Goal: Task Accomplishment & Management: Use online tool/utility

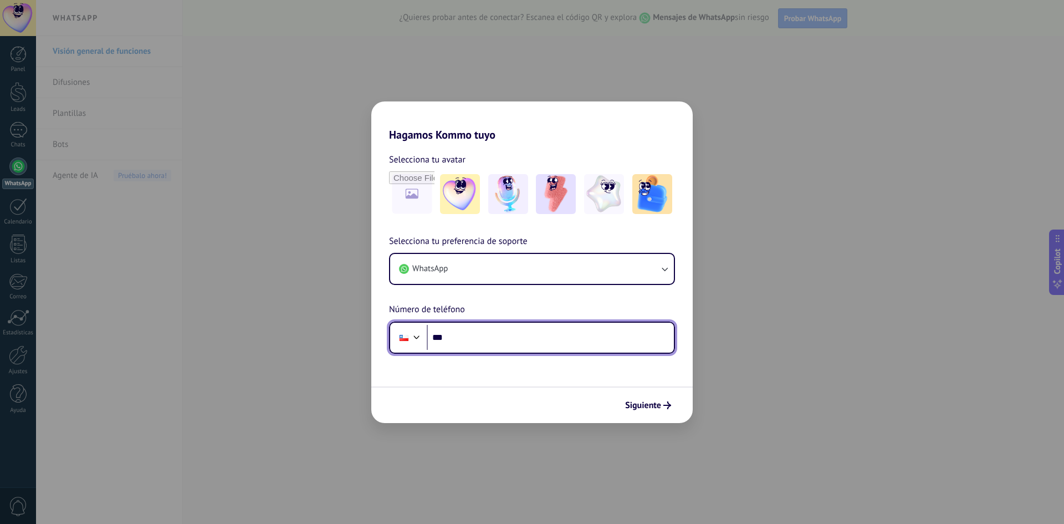
click at [460, 344] on input "***" at bounding box center [550, 337] width 247 height 25
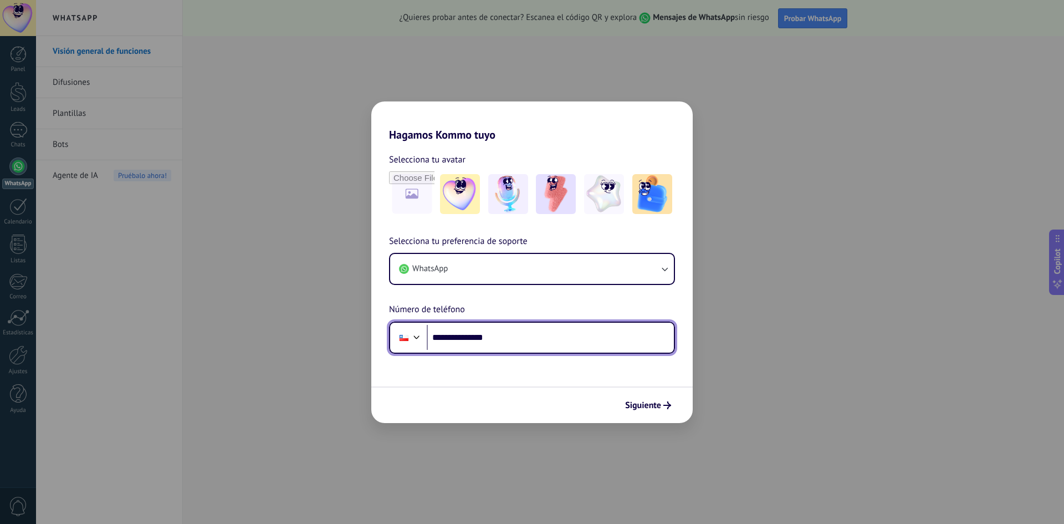
type input "**********"
click at [640, 404] on span "Siguiente" at bounding box center [643, 405] width 36 height 8
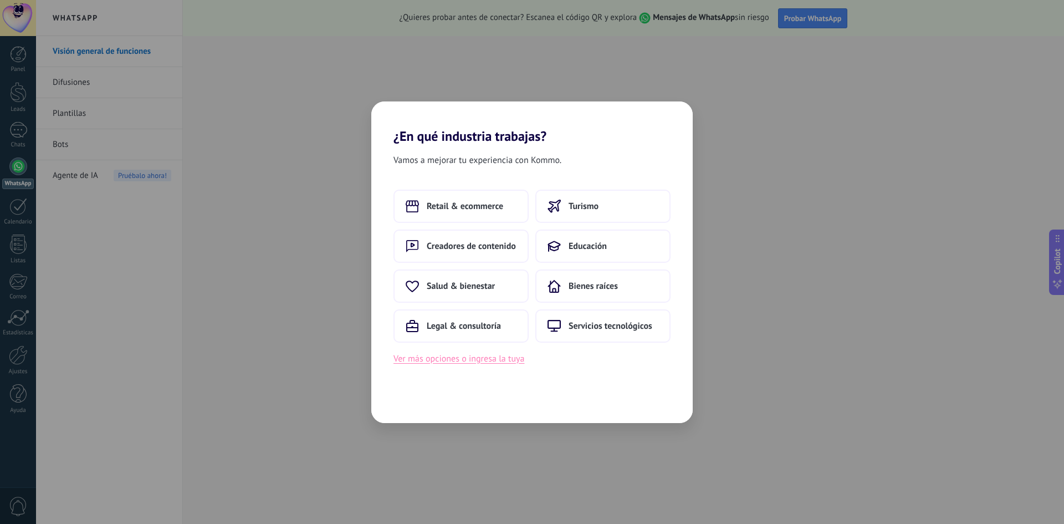
click at [463, 358] on button "Ver más opciones o ingresa la tuya" at bounding box center [459, 358] width 131 height 14
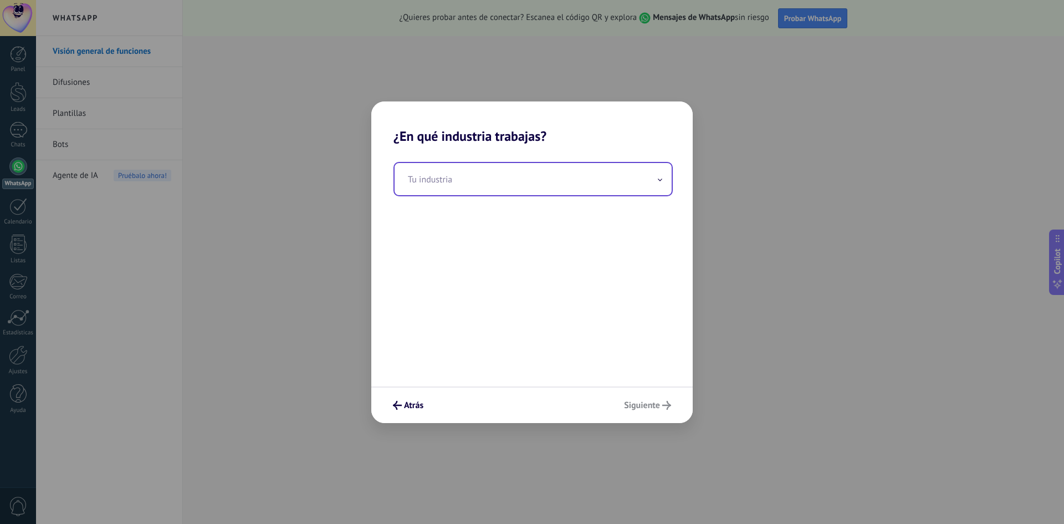
click at [422, 183] on input "text" at bounding box center [533, 179] width 277 height 32
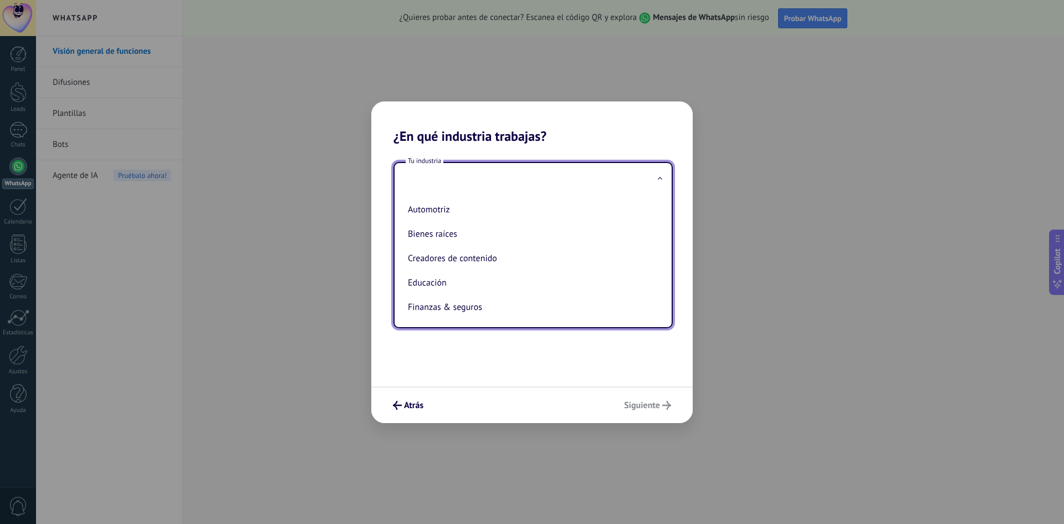
click at [518, 183] on input "text" at bounding box center [533, 179] width 277 height 32
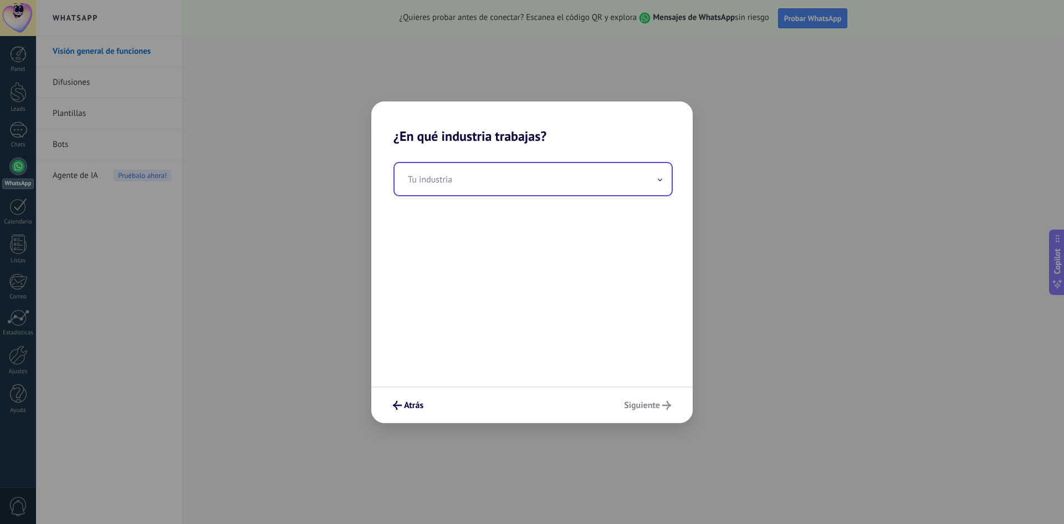
click at [660, 180] on icon at bounding box center [660, 179] width 4 height 3
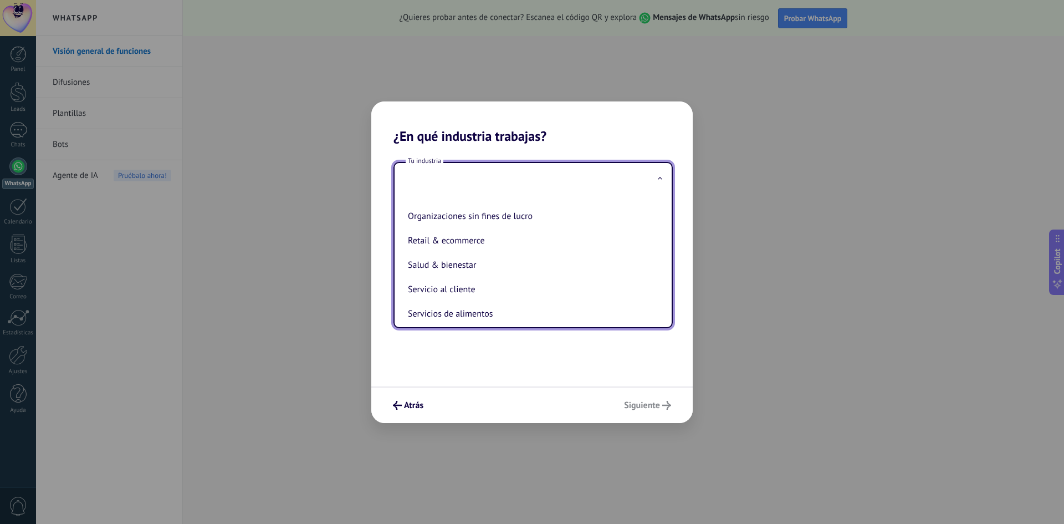
scroll to position [190, 0]
click at [479, 236] on li "Retail & ecommerce" at bounding box center [531, 239] width 255 height 24
type input "**********"
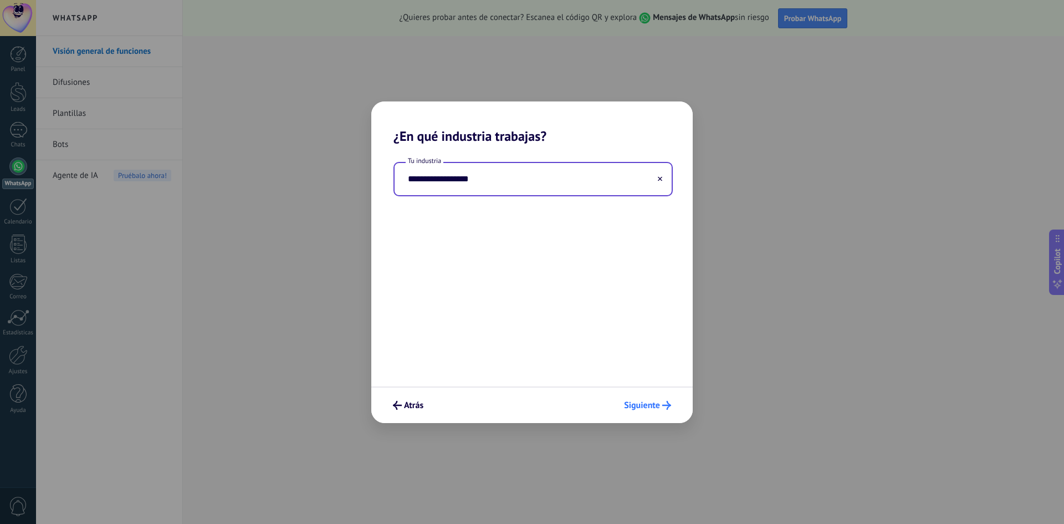
click at [634, 409] on span "Siguiente" at bounding box center [642, 405] width 36 height 8
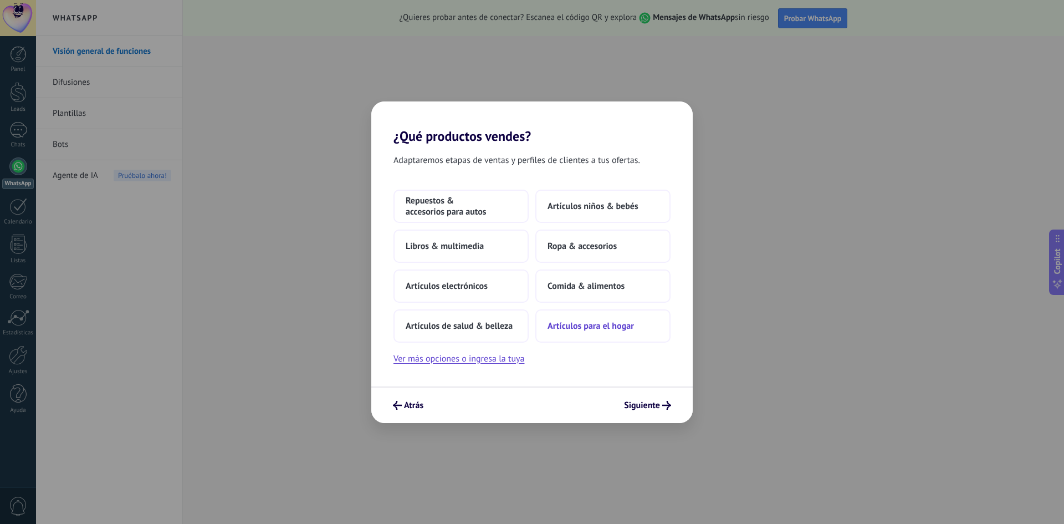
click at [586, 329] on span "Artículos para el hogar" at bounding box center [591, 325] width 86 height 11
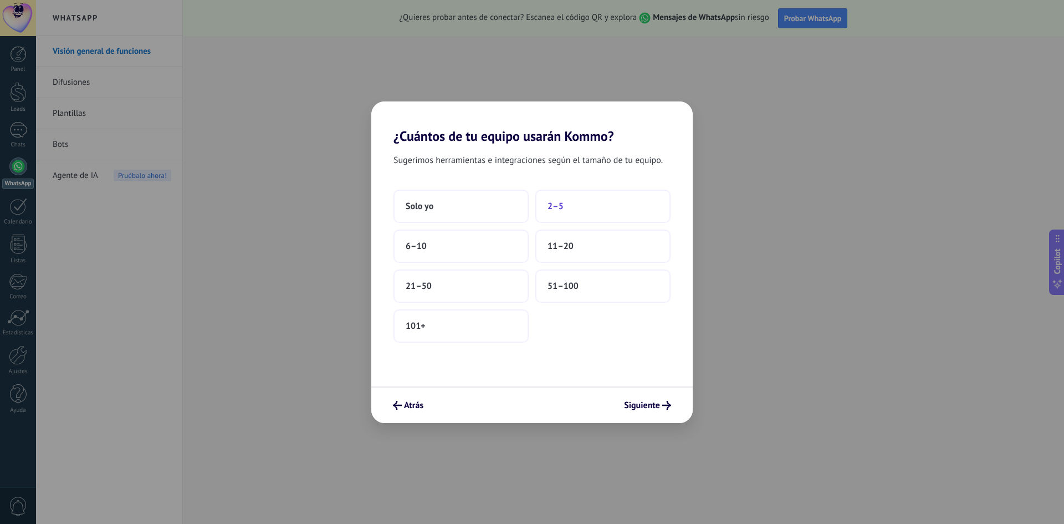
click at [562, 212] on button "2–5" at bounding box center [602, 206] width 135 height 33
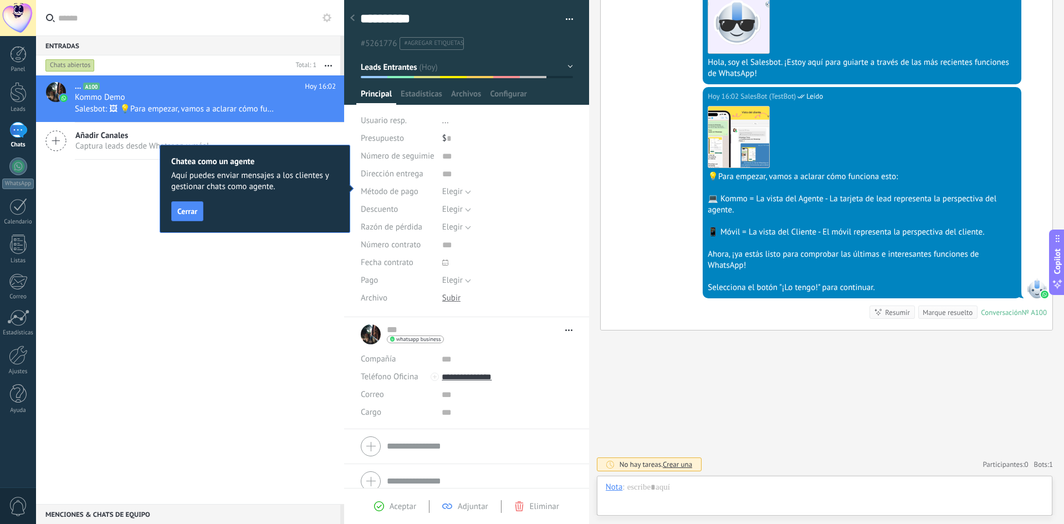
scroll to position [211, 0]
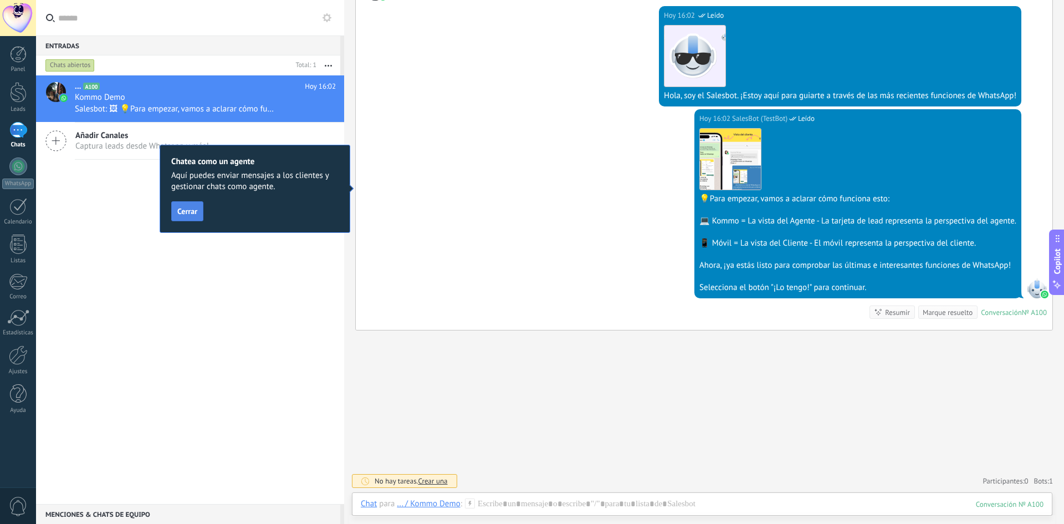
click at [192, 210] on span "Cerrar" at bounding box center [187, 211] width 20 height 8
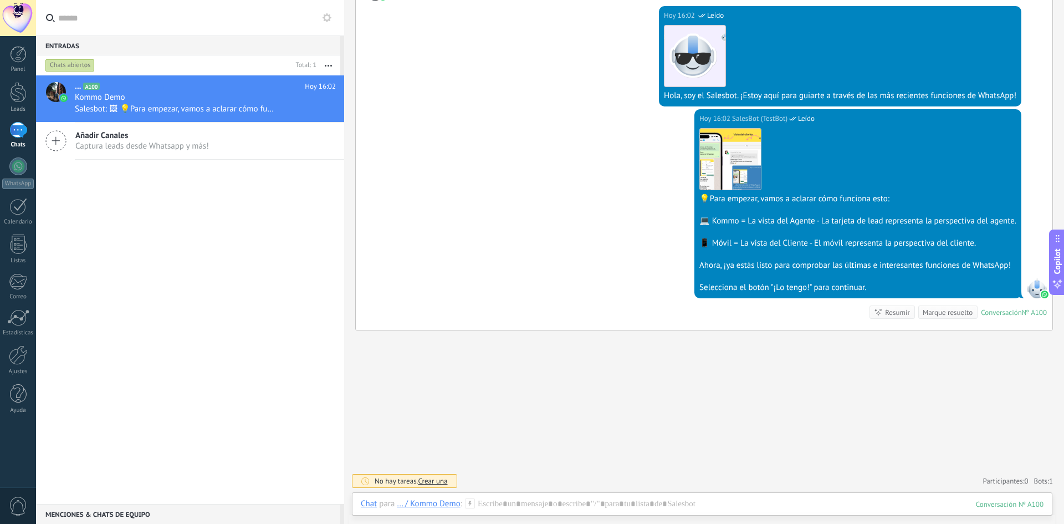
click at [91, 145] on span "Captura leads desde Whatsapp y más!" at bounding box center [142, 146] width 134 height 11
click at [60, 137] on icon at bounding box center [55, 140] width 21 height 21
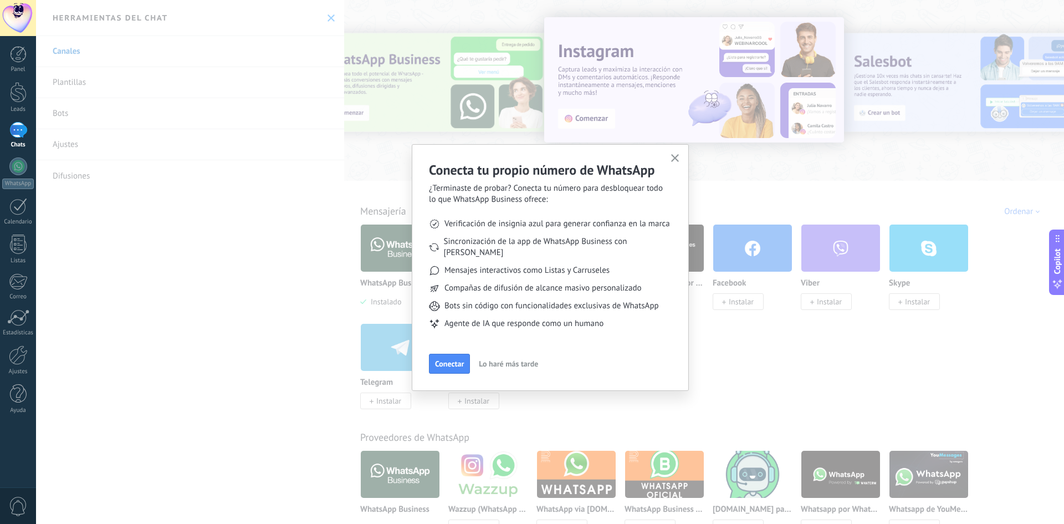
click at [432, 354] on button "Conectar" at bounding box center [449, 364] width 41 height 20
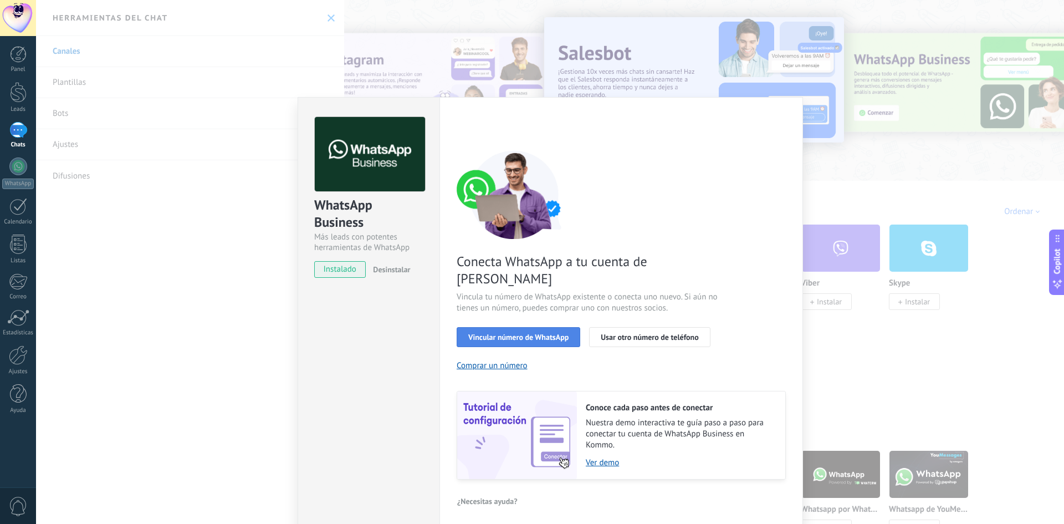
click at [522, 327] on button "Vincular número de WhatsApp" at bounding box center [519, 337] width 124 height 20
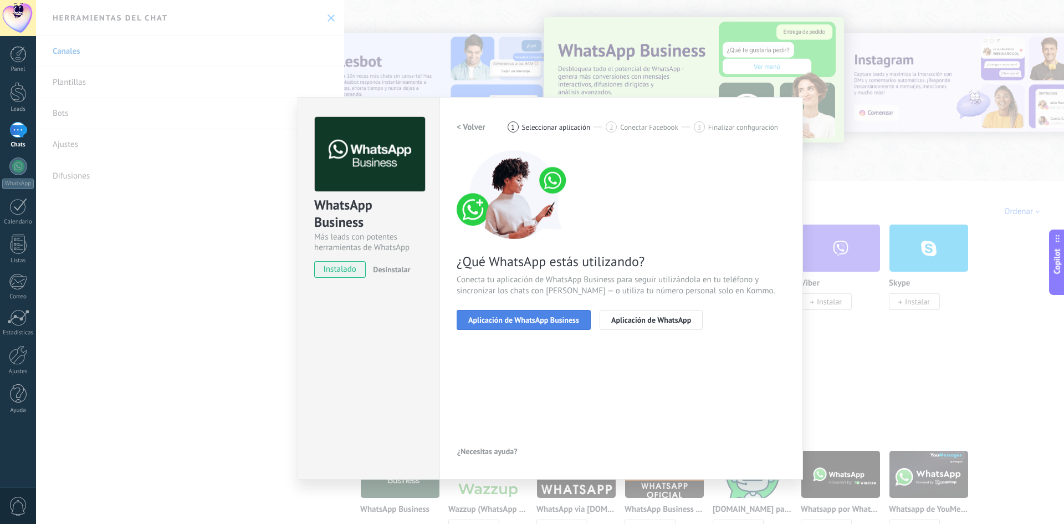
click at [514, 321] on span "Aplicación de WhatsApp Business" at bounding box center [523, 320] width 111 height 8
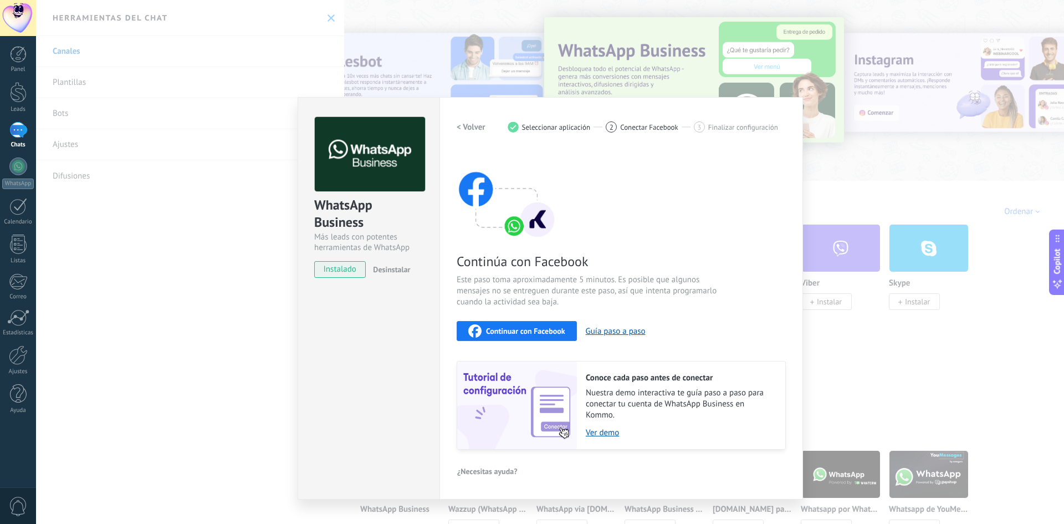
click at [512, 331] on span "Continuar con Facebook" at bounding box center [525, 331] width 79 height 8
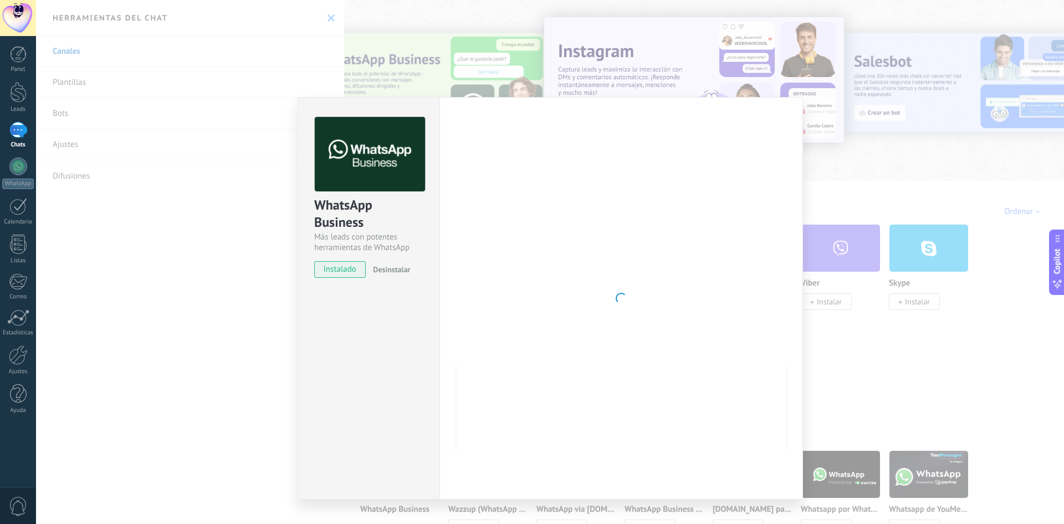
click at [431, 389] on div "WhatsApp Business Más leads con potentes herramientas de WhatsApp instalado Des…" at bounding box center [369, 298] width 142 height 402
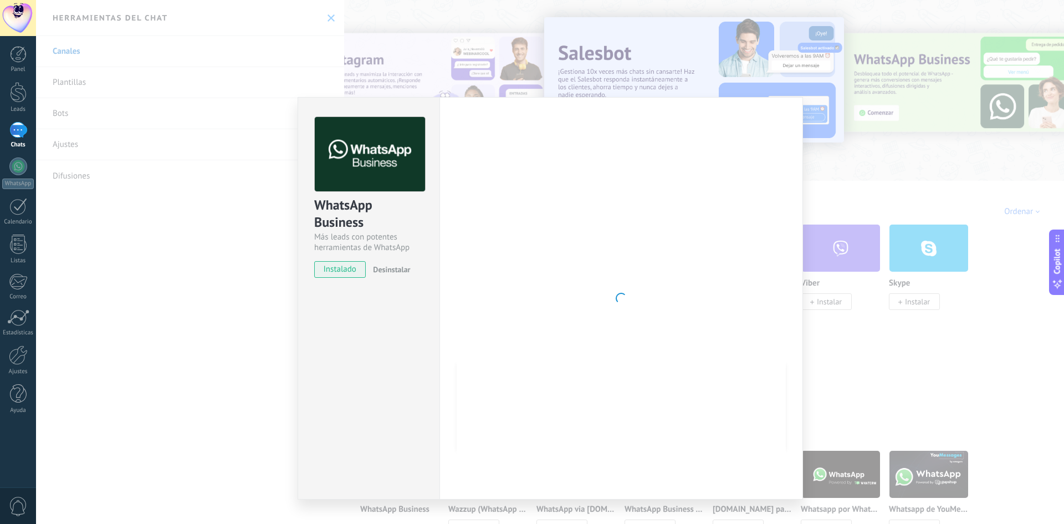
click at [631, 334] on div at bounding box center [621, 298] width 329 height 363
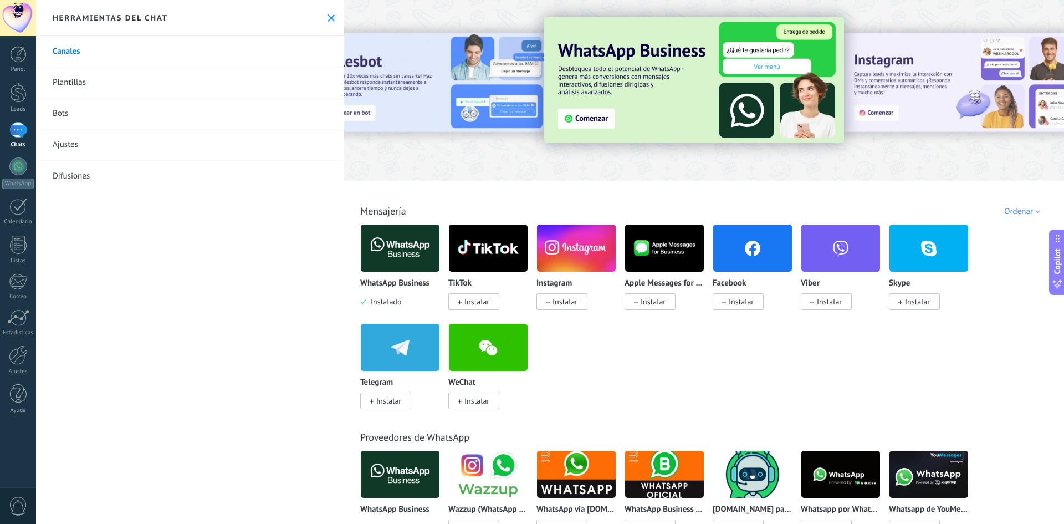
scroll to position [267, 0]
click at [380, 256] on img at bounding box center [400, 248] width 79 height 54
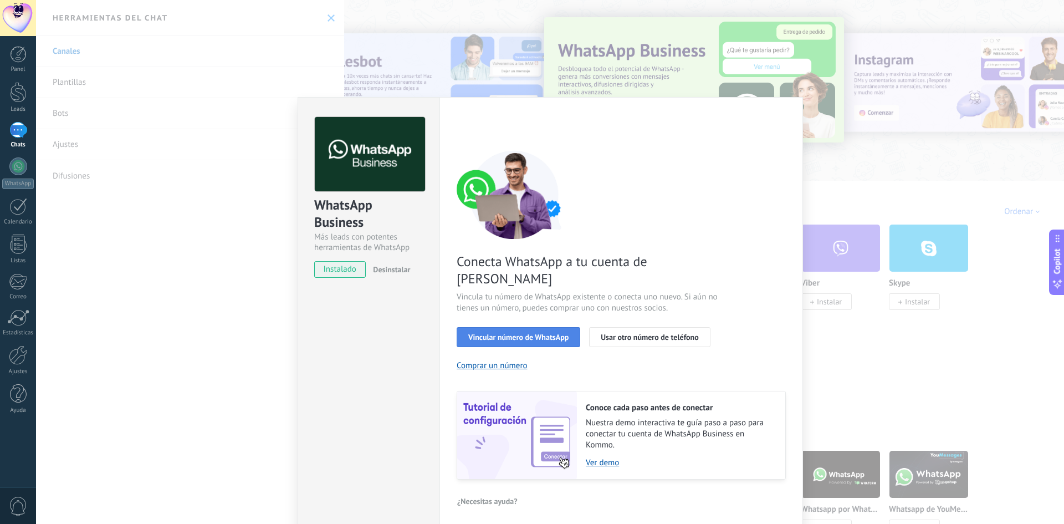
click at [492, 333] on span "Vincular número de WhatsApp" at bounding box center [518, 337] width 100 height 8
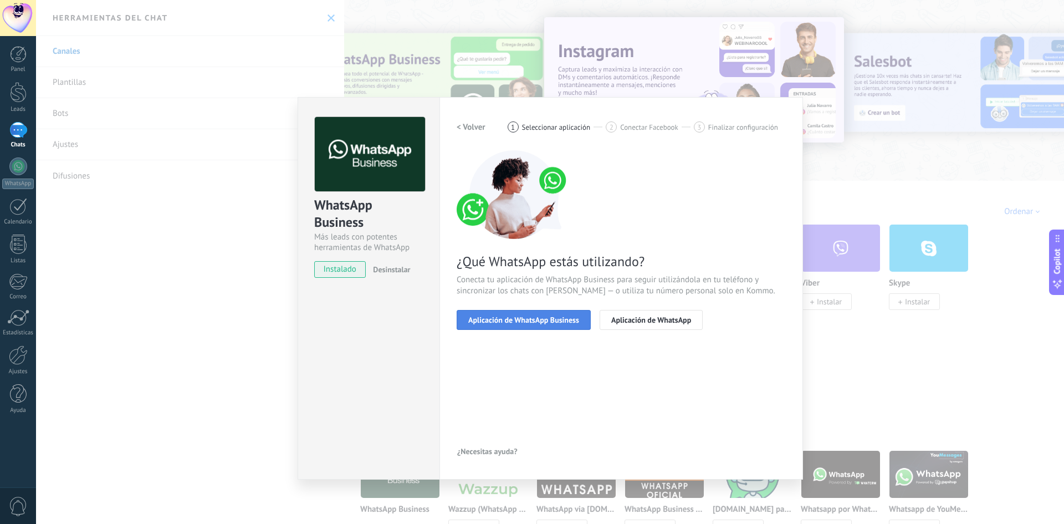
click at [505, 321] on span "Aplicación de WhatsApp Business" at bounding box center [523, 320] width 111 height 8
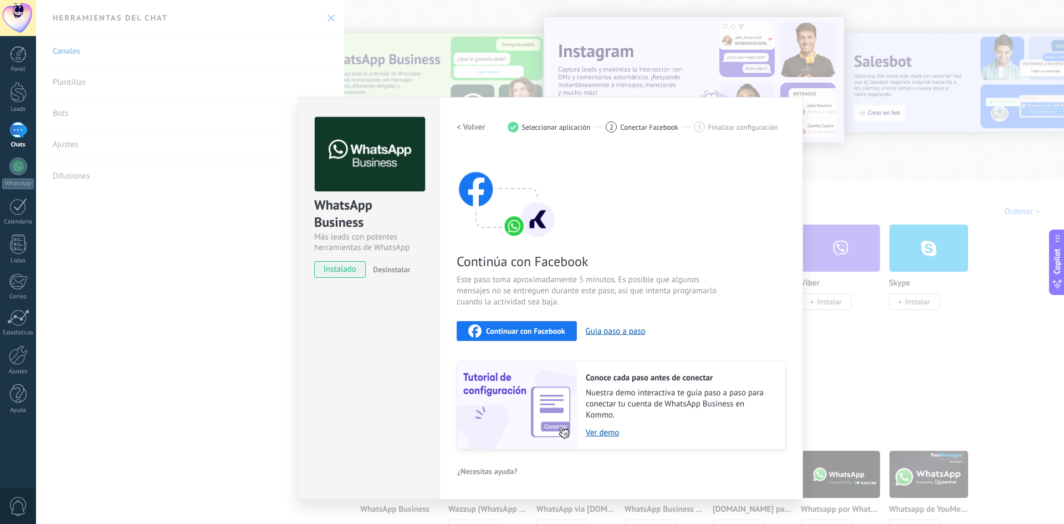
click at [512, 330] on span "Continuar con Facebook" at bounding box center [525, 331] width 79 height 8
click at [808, 172] on div "WhatsApp Business Más leads con potentes herramientas de WhatsApp instalado Des…" at bounding box center [550, 262] width 1028 height 524
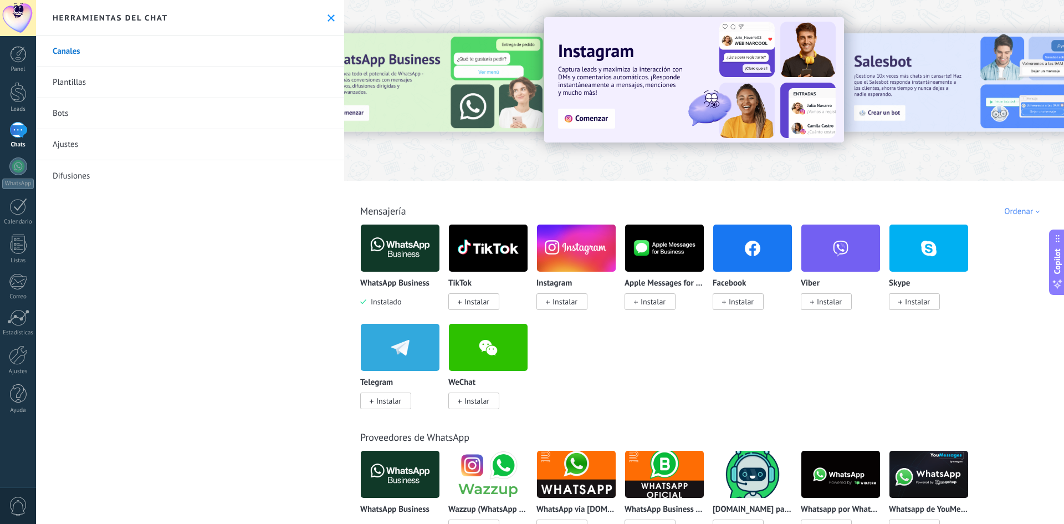
click at [328, 14] on icon at bounding box center [331, 17] width 7 height 7
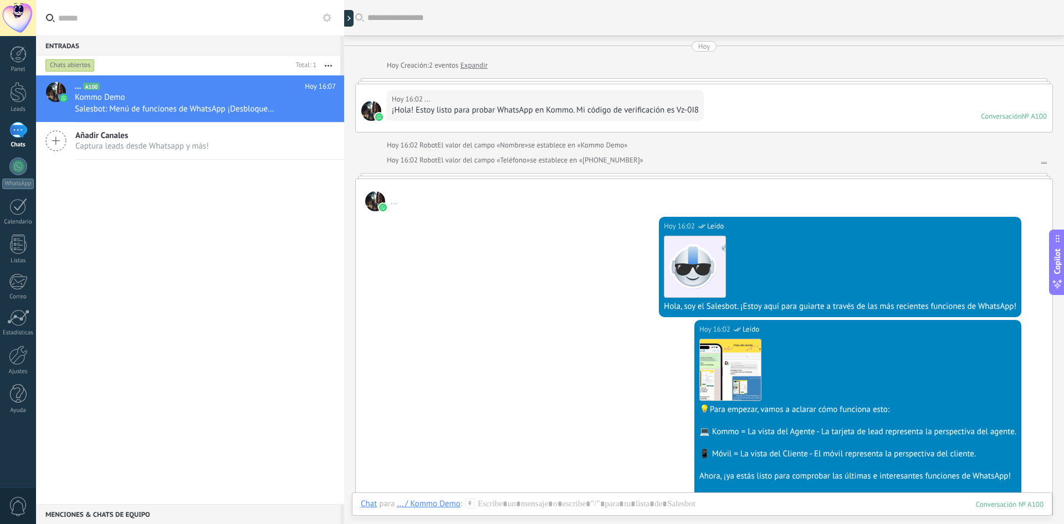
click at [509, 106] on div "¡Hola! Estoy listo para probar WhatsApp en Kommo. Mi código de verificación es …" at bounding box center [545, 110] width 307 height 11
click at [132, 144] on span "Captura leads desde Whatsapp y más!" at bounding box center [142, 146] width 134 height 11
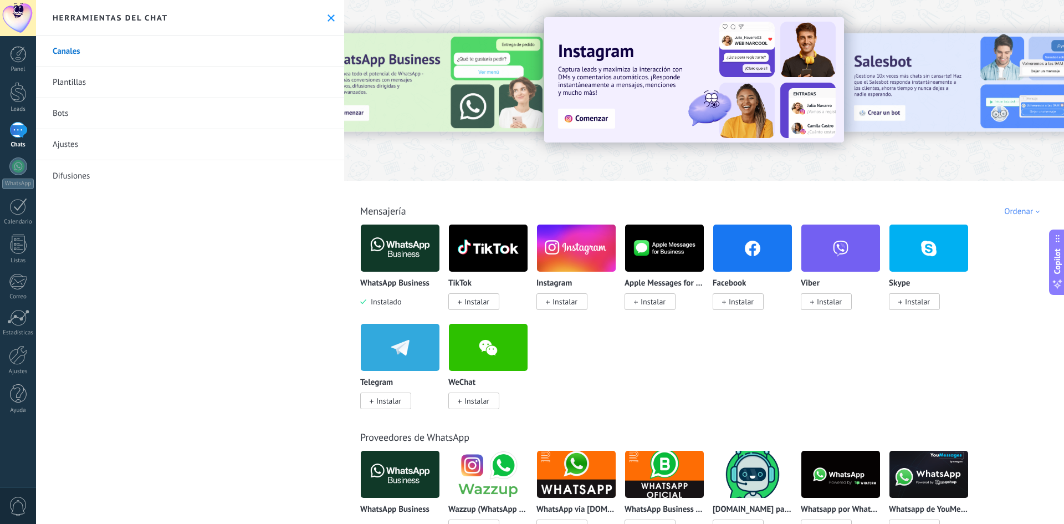
click at [562, 302] on span "Instalar" at bounding box center [565, 302] width 25 height 10
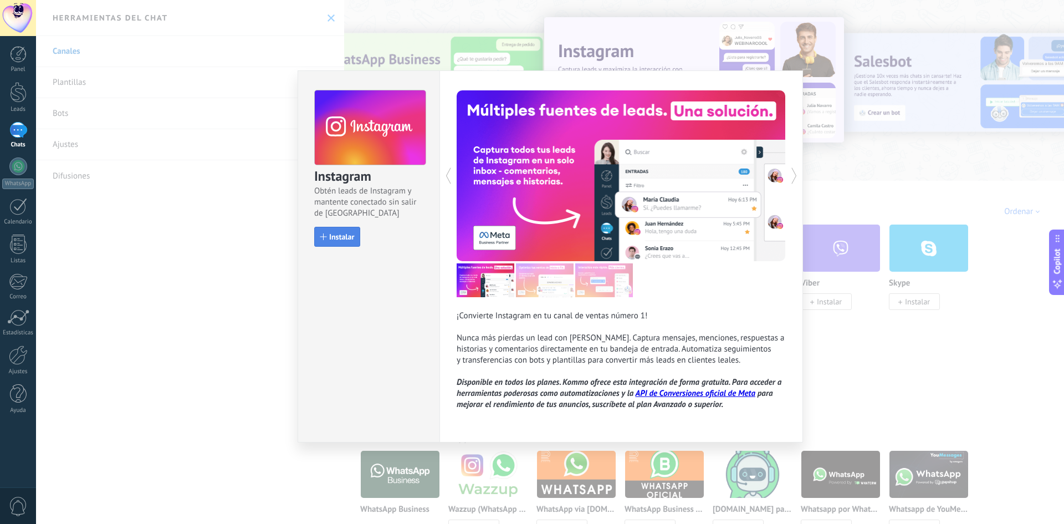
click at [331, 239] on span "Instalar" at bounding box center [341, 237] width 25 height 8
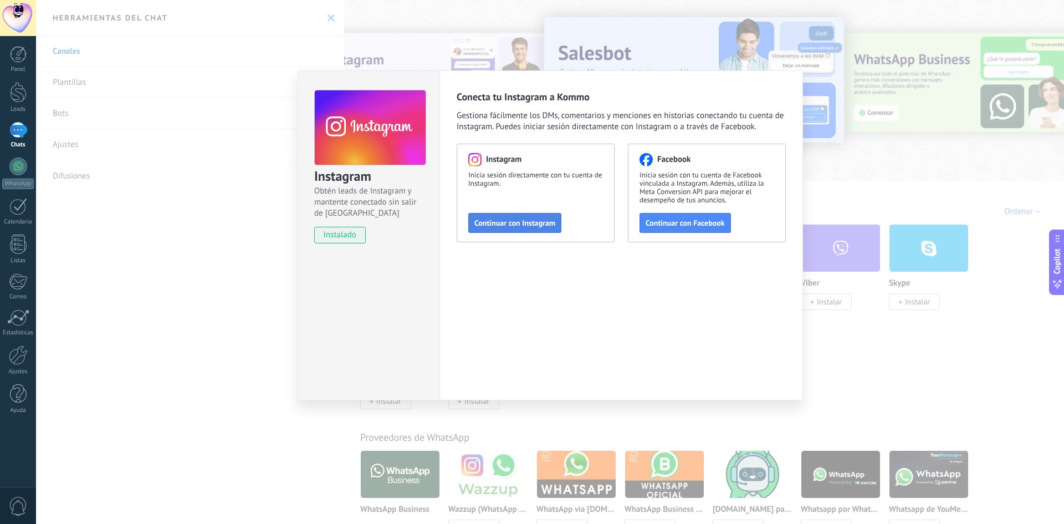
click at [522, 218] on button "Continuar con Instagram" at bounding box center [514, 223] width 93 height 20
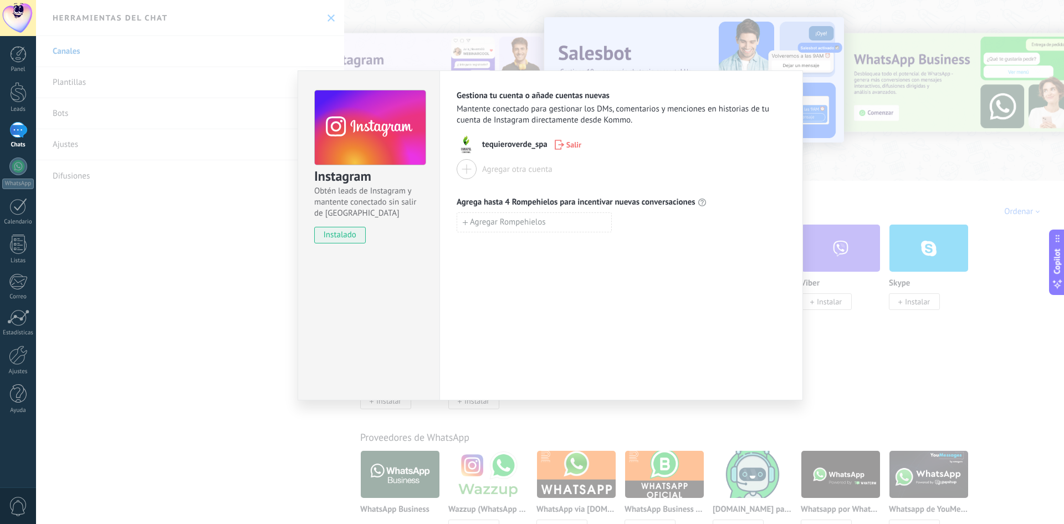
click at [493, 142] on span "tequieroverde_spa" at bounding box center [514, 144] width 65 height 11
click at [466, 148] on img at bounding box center [467, 145] width 20 height 20
click at [492, 147] on span "tequieroverde_spa" at bounding box center [514, 144] width 65 height 11
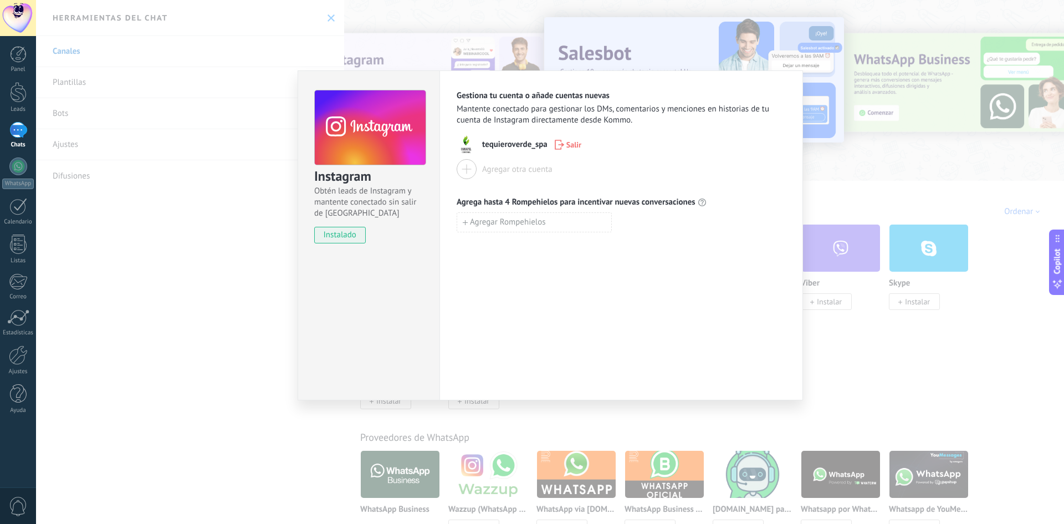
click at [498, 143] on span "tequieroverde_spa" at bounding box center [514, 144] width 65 height 11
click at [498, 144] on span "tequieroverde_spa" at bounding box center [514, 144] width 65 height 11
click at [504, 154] on div "tequieroverde_spa Salir" at bounding box center [621, 145] width 329 height 20
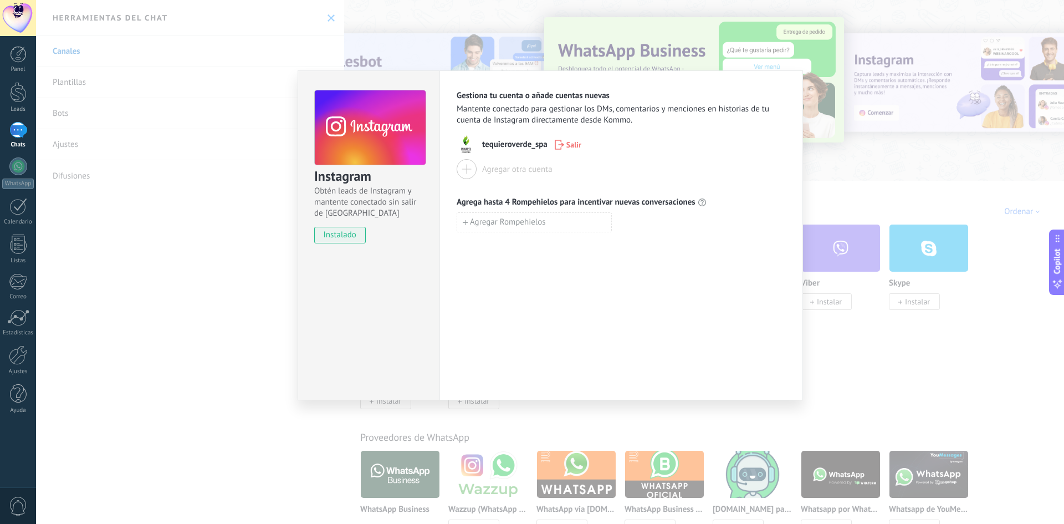
click at [865, 94] on div "Instagram Obtén leads de Instagram y mantente conectado sin salir de Kommo inst…" at bounding box center [550, 262] width 1028 height 524
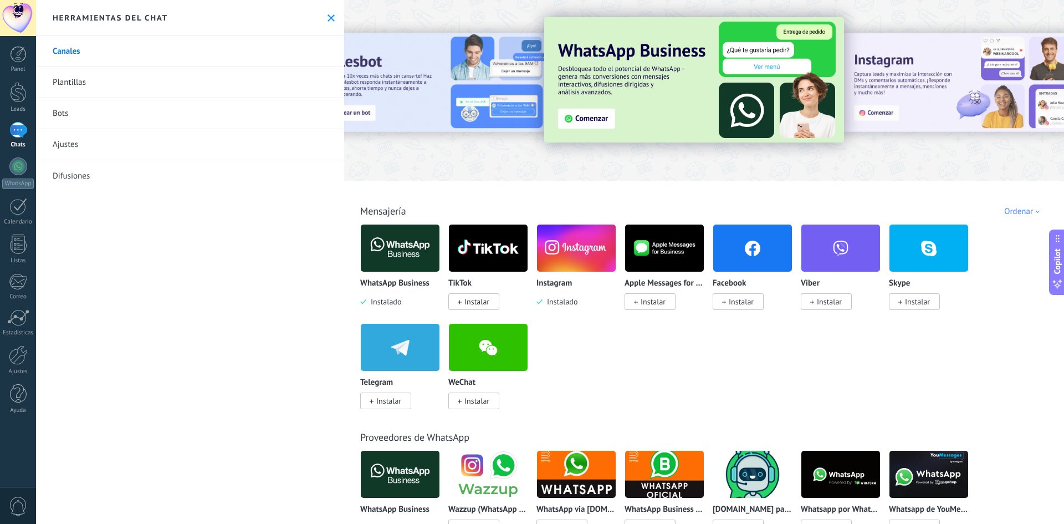
click at [759, 298] on span "Instalar" at bounding box center [738, 301] width 51 height 17
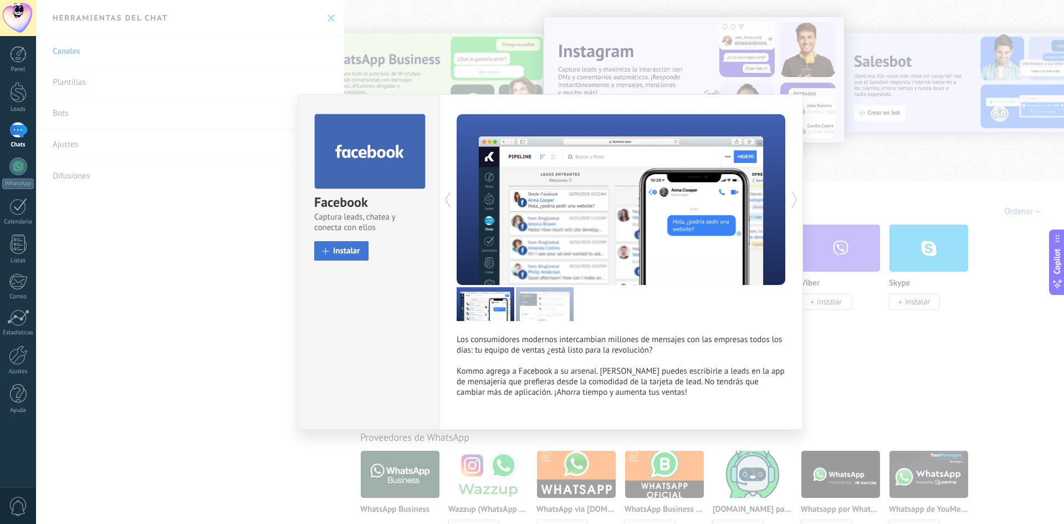
click at [345, 249] on span "Instalar" at bounding box center [346, 251] width 27 height 8
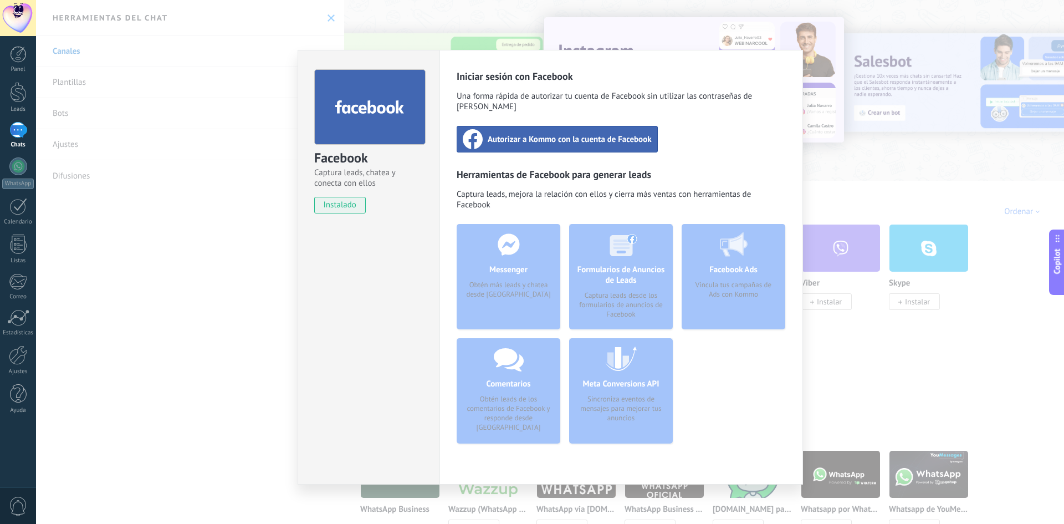
click at [504, 134] on span "Autorizar a Kommo con la cuenta de Facebook" at bounding box center [570, 139] width 164 height 11
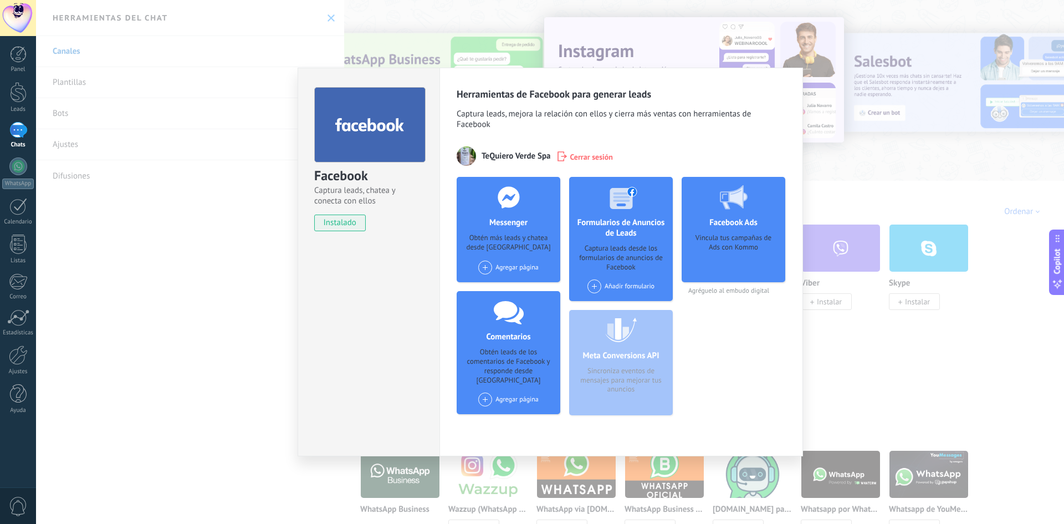
click at [864, 175] on div "Facebook Captura leads, chatea y conecta con ellos instalado Desinstalar Herram…" at bounding box center [550, 262] width 1028 height 524
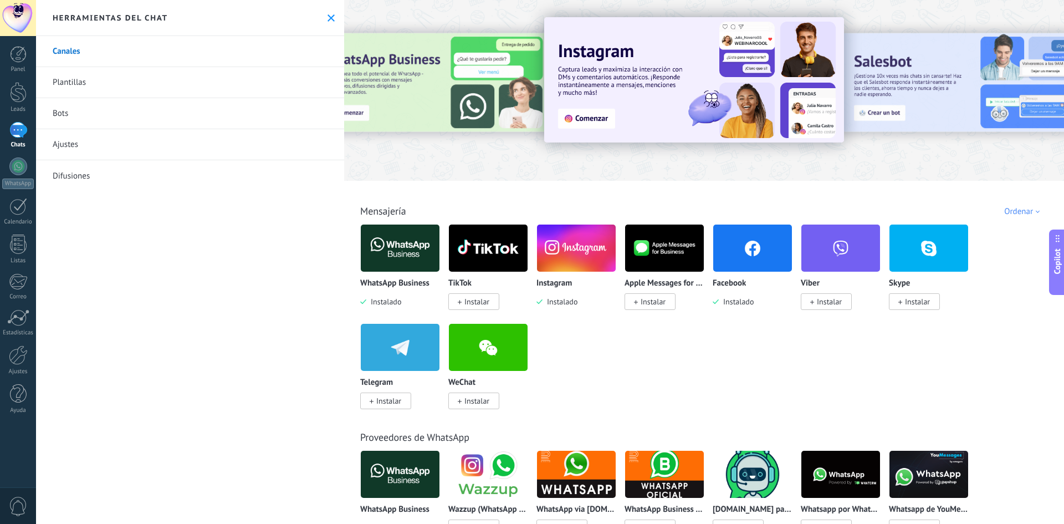
click at [387, 257] on img at bounding box center [400, 248] width 79 height 54
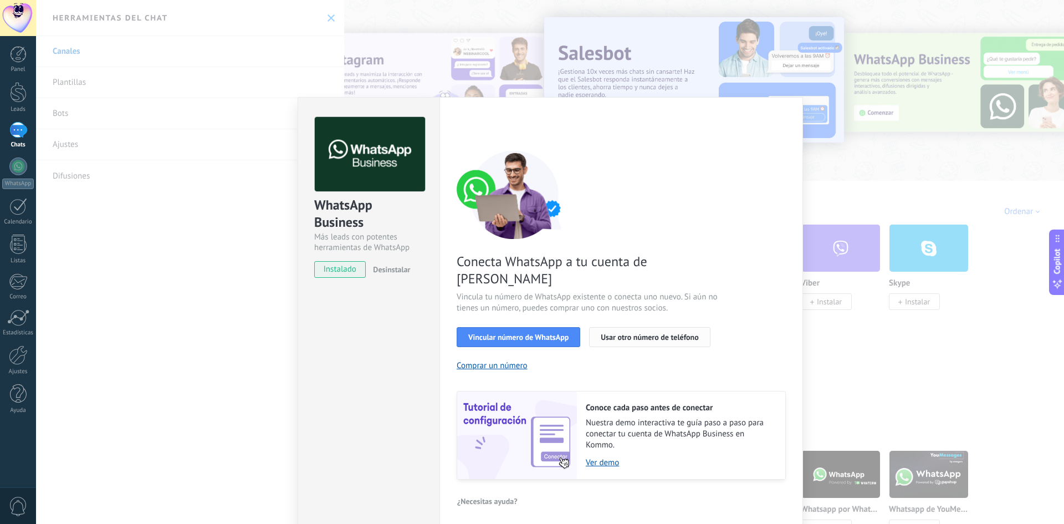
click at [625, 333] on span "Usar otro número de teléfono" at bounding box center [650, 337] width 98 height 8
click at [536, 333] on span "Vincular número de WhatsApp" at bounding box center [518, 337] width 100 height 8
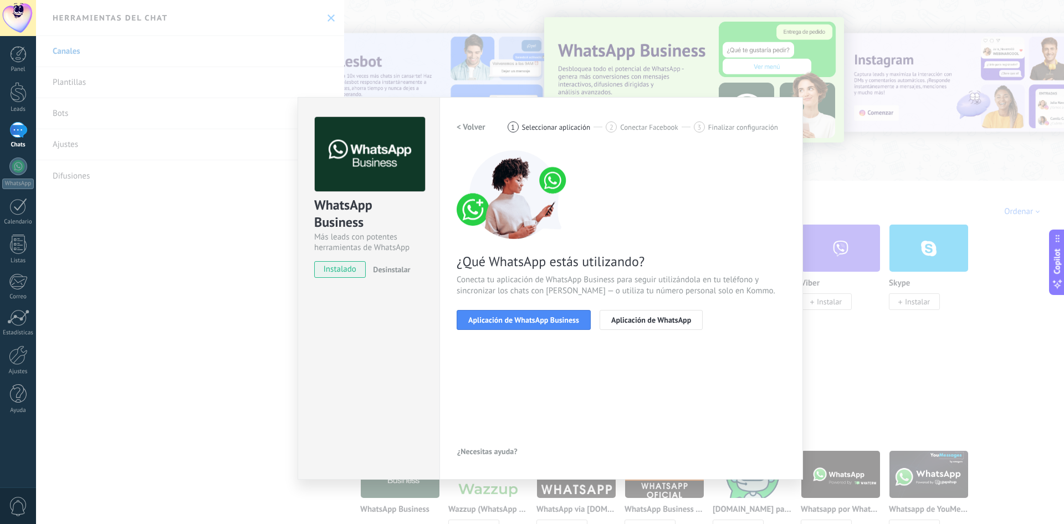
click at [536, 318] on span "Aplicación de WhatsApp Business" at bounding box center [523, 320] width 111 height 8
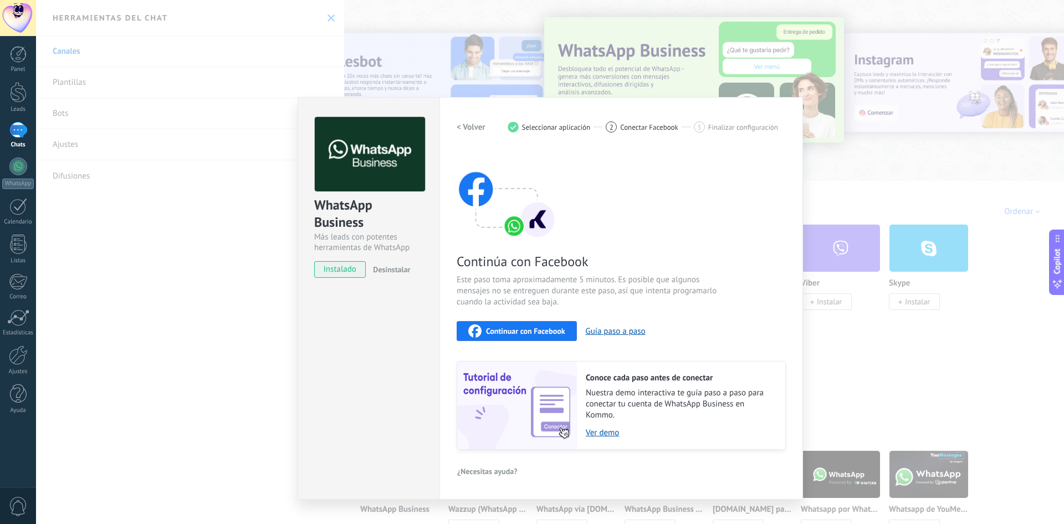
click at [483, 326] on div "Continuar con Facebook" at bounding box center [516, 330] width 97 height 13
